Goal: Transaction & Acquisition: Purchase product/service

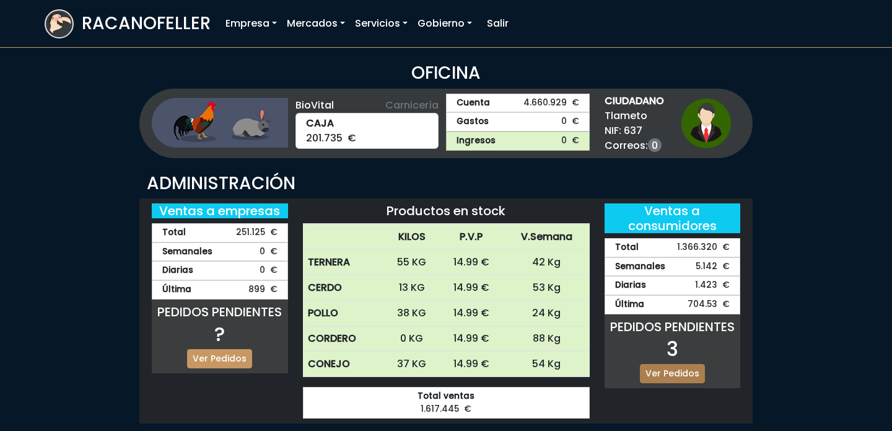
click at [678, 371] on link "Ver Pedidos" at bounding box center [672, 373] width 65 height 19
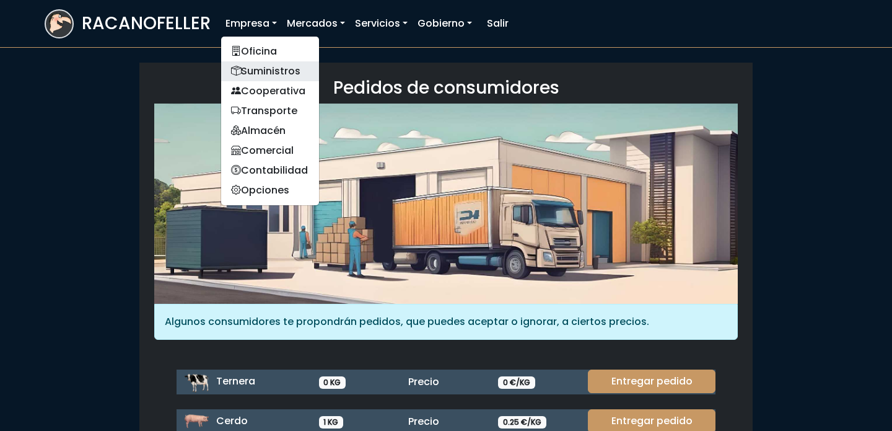
click at [263, 66] on link "Suministros" at bounding box center [270, 71] width 98 height 20
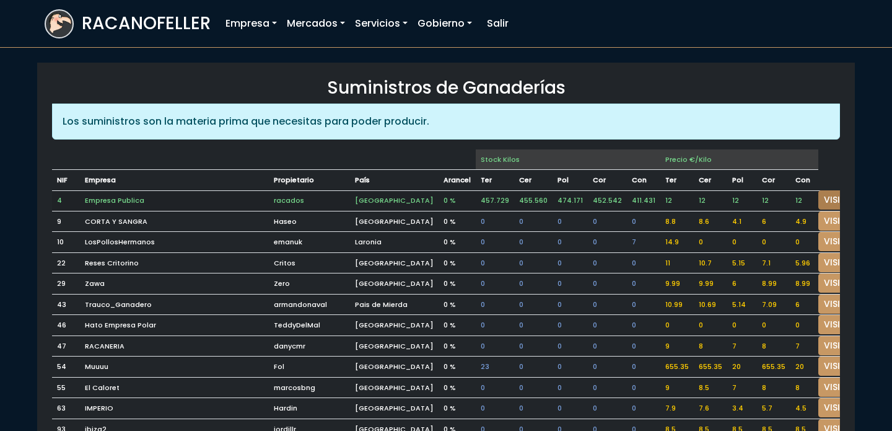
click at [824, 193] on link "VISITAR" at bounding box center [841, 199] width 45 height 19
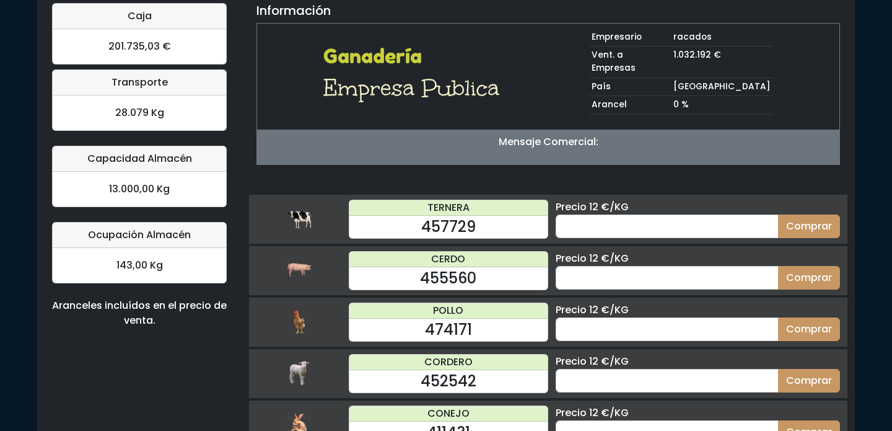
scroll to position [121, 0]
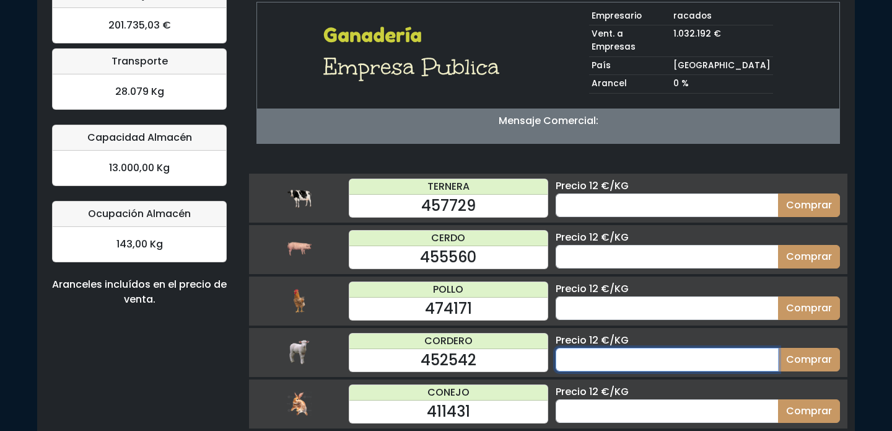
click at [606, 348] on input "number" at bounding box center [667, 360] width 223 height 24
type input "60"
click at [778, 348] on button "Comprar" at bounding box center [809, 360] width 62 height 24
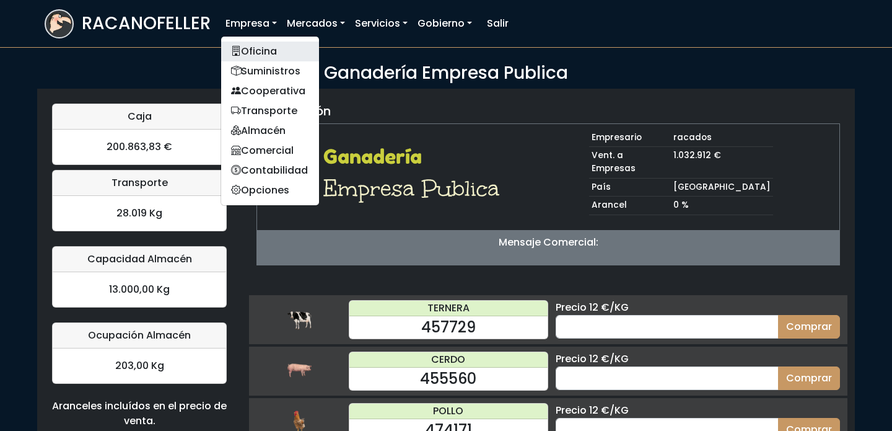
click at [261, 51] on link "Oficina" at bounding box center [270, 52] width 98 height 20
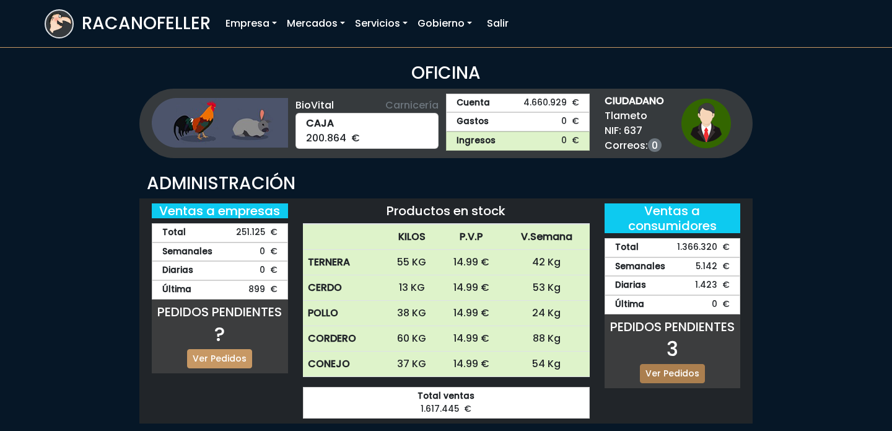
click at [679, 368] on link "Ver Pedidos" at bounding box center [672, 373] width 65 height 19
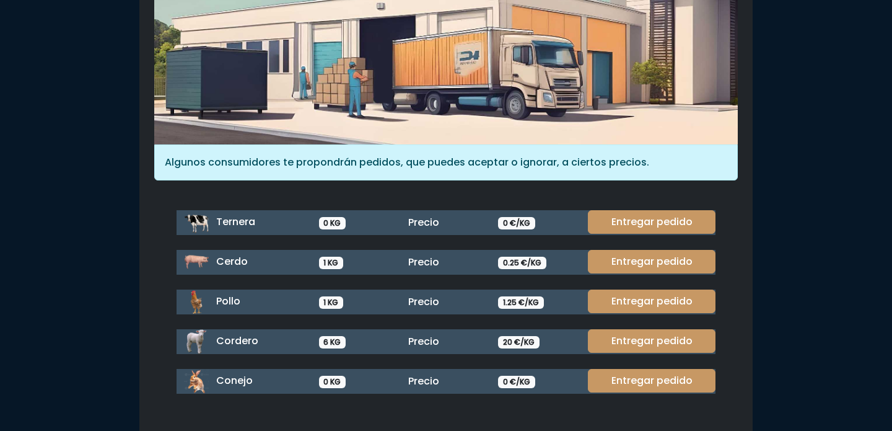
scroll to position [165, 0]
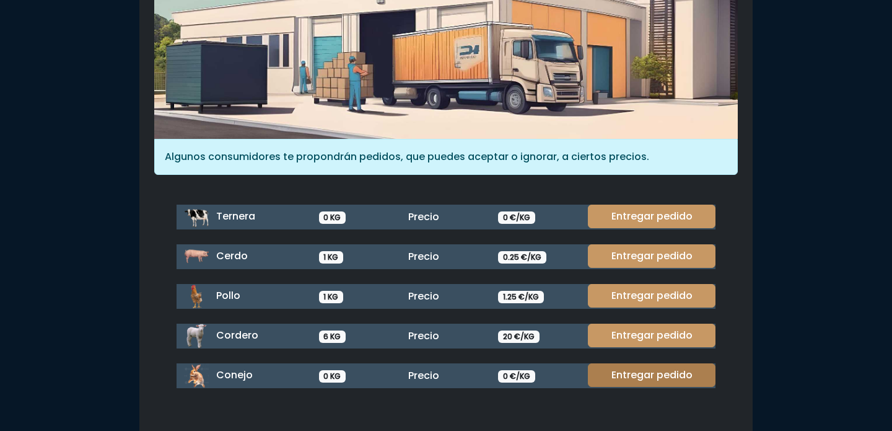
click at [679, 368] on link "Entregar pedido" at bounding box center [652, 375] width 128 height 24
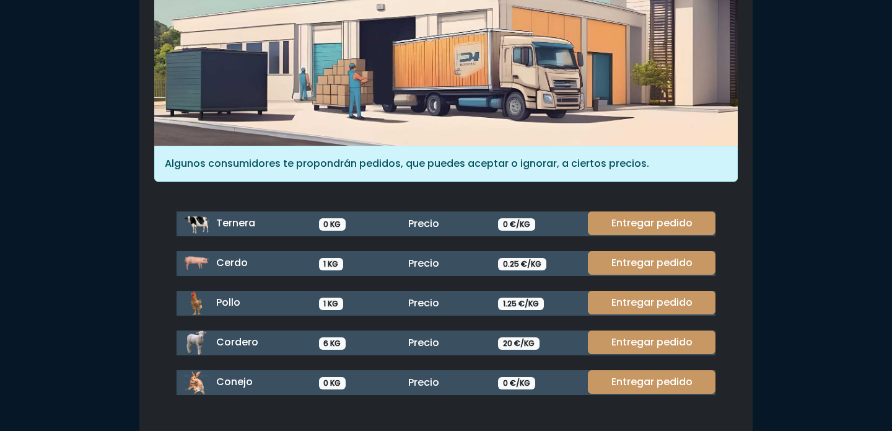
scroll to position [165, 0]
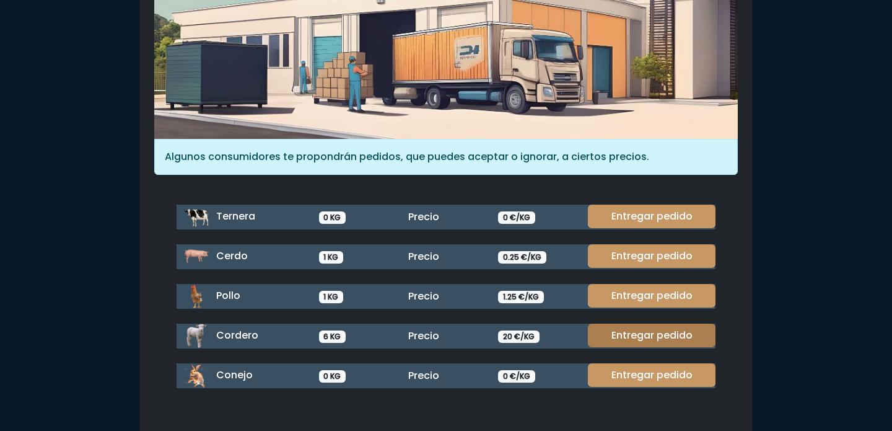
click at [669, 330] on link "Entregar pedido" at bounding box center [652, 336] width 128 height 24
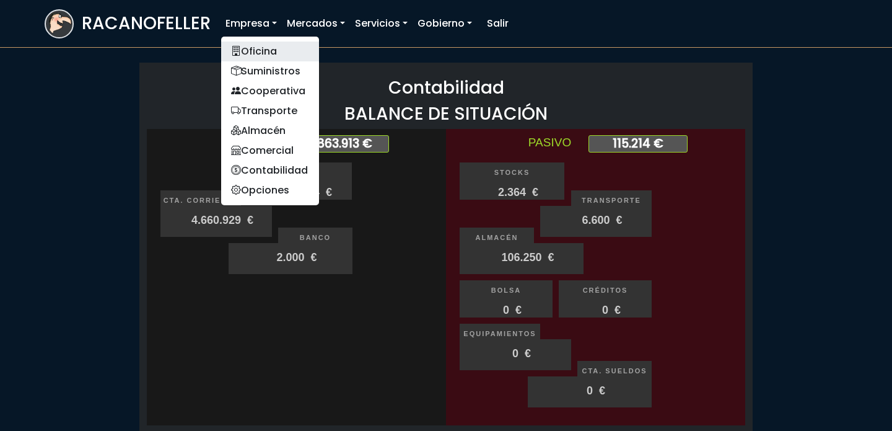
click at [255, 50] on link "Oficina" at bounding box center [270, 52] width 98 height 20
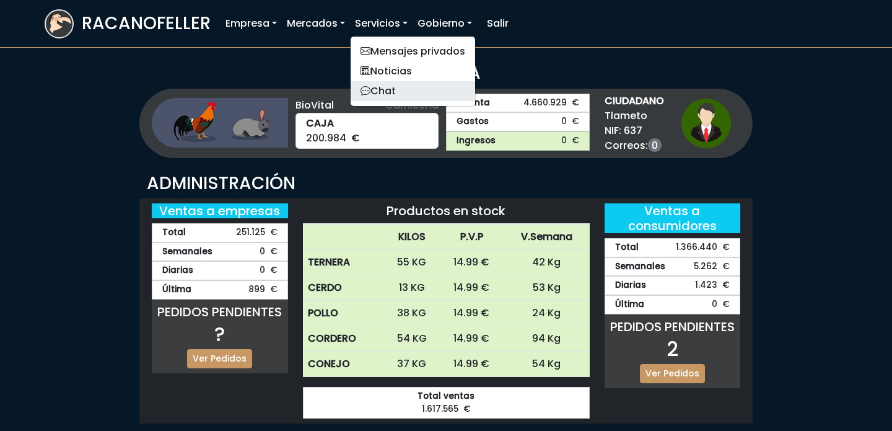
click at [381, 90] on link "Chat" at bounding box center [413, 91] width 125 height 20
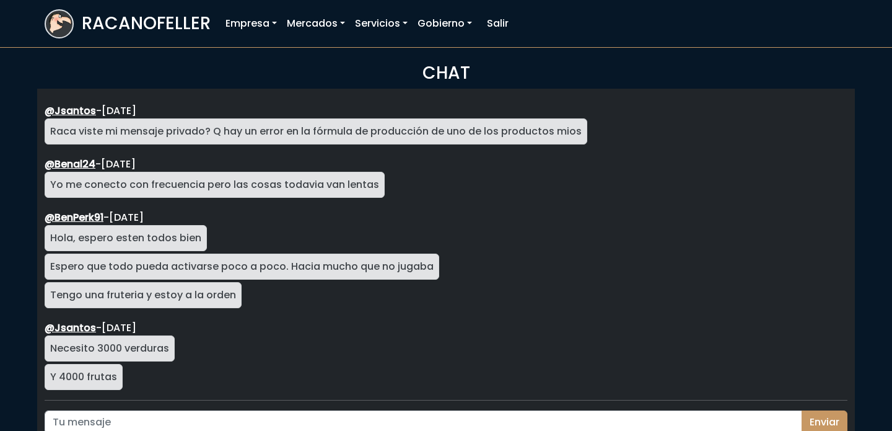
scroll to position [2066, 0]
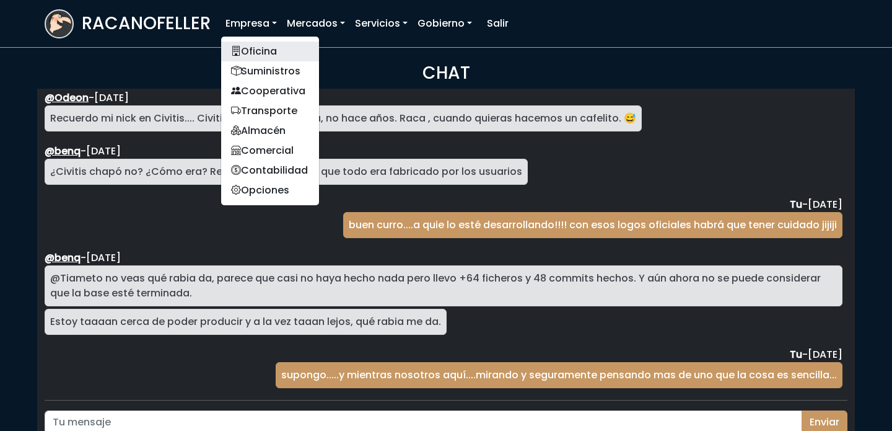
click at [239, 44] on icon at bounding box center [236, 51] width 10 height 14
